Goal: Task Accomplishment & Management: Manage account settings

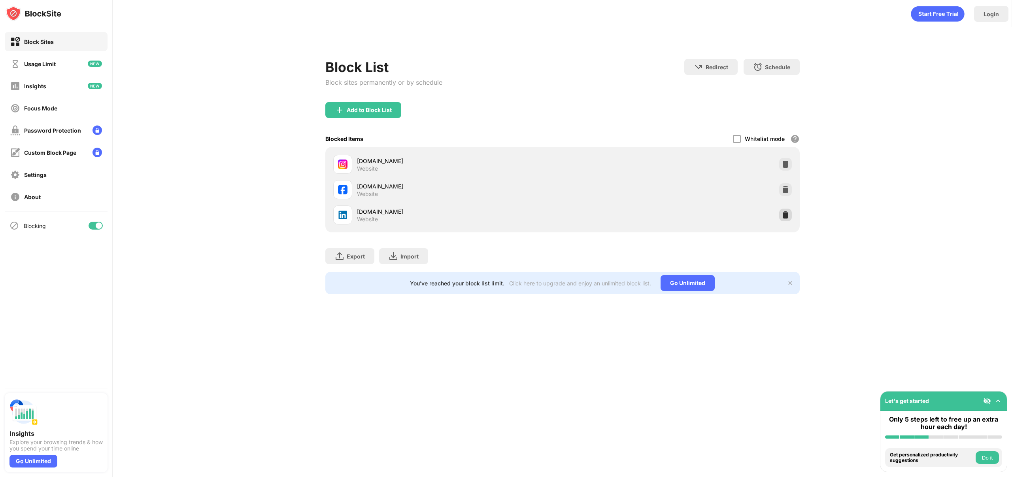
click at [786, 216] on img at bounding box center [786, 215] width 8 height 8
